Goal: Transaction & Acquisition: Subscribe to service/newsletter

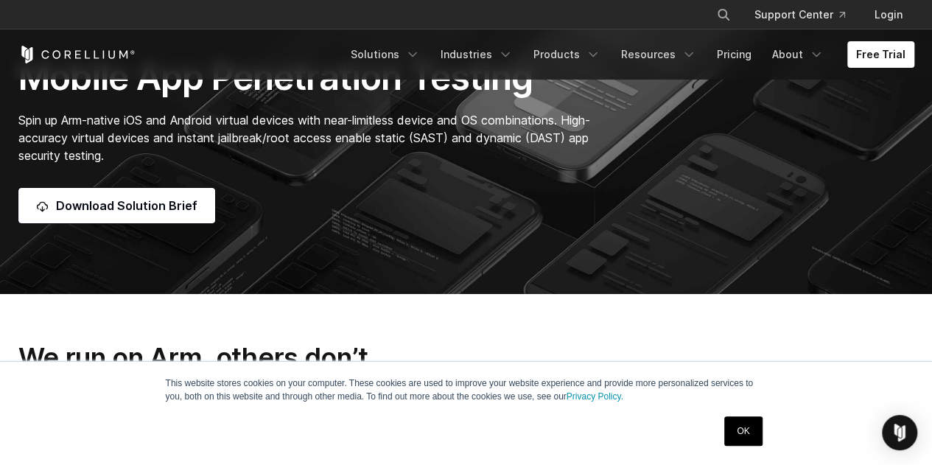
click at [746, 427] on link "OK" at bounding box center [744, 430] width 38 height 29
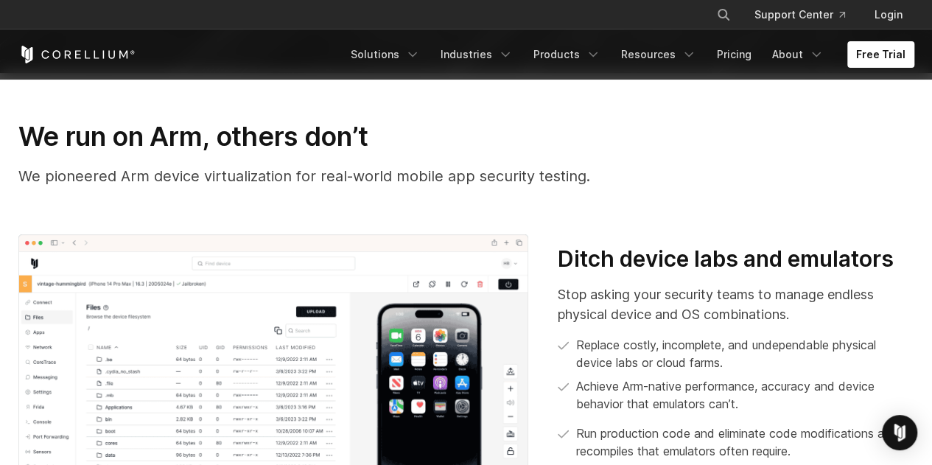
scroll to position [663, 0]
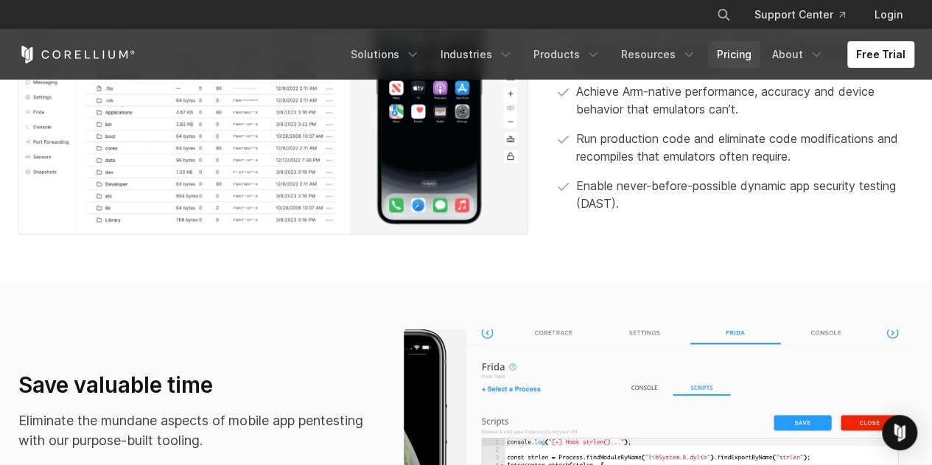
click at [743, 55] on link "Pricing" at bounding box center [734, 54] width 52 height 27
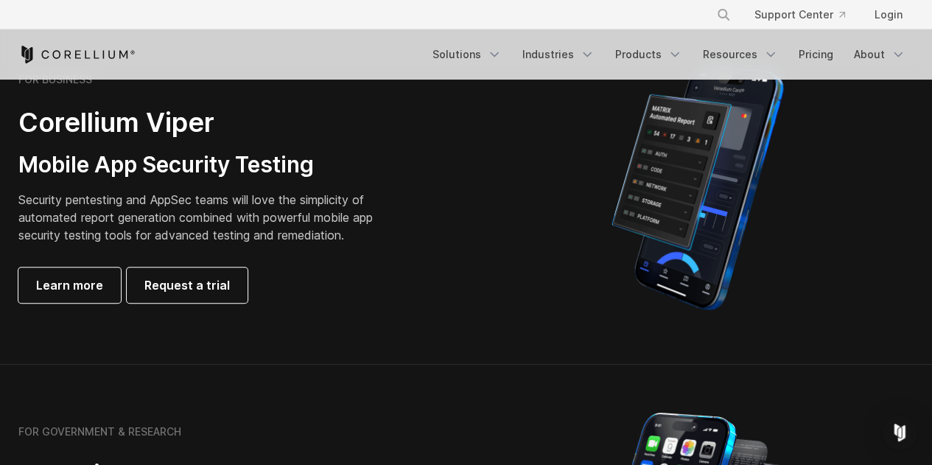
scroll to position [369, 0]
click at [93, 281] on span "Learn more" at bounding box center [69, 285] width 67 height 18
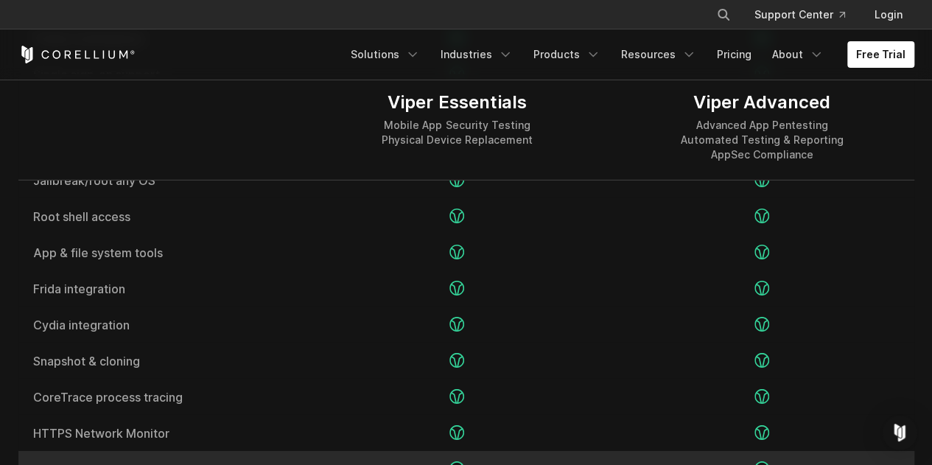
scroll to position [2285, 0]
